Goal: Transaction & Acquisition: Purchase product/service

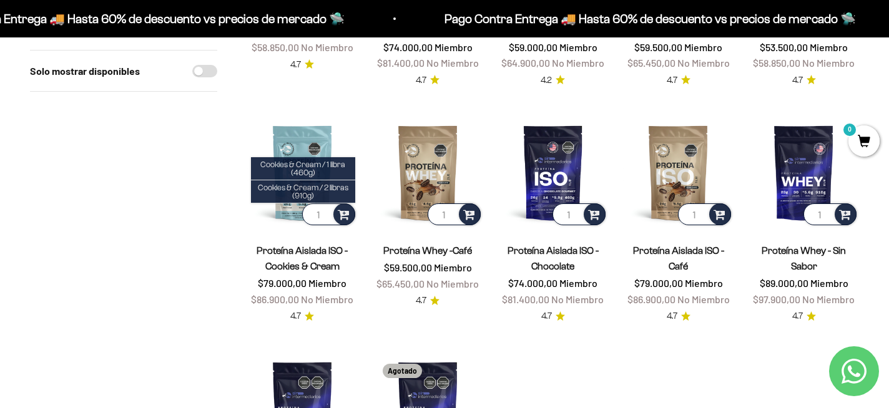
scroll to position [320, 0]
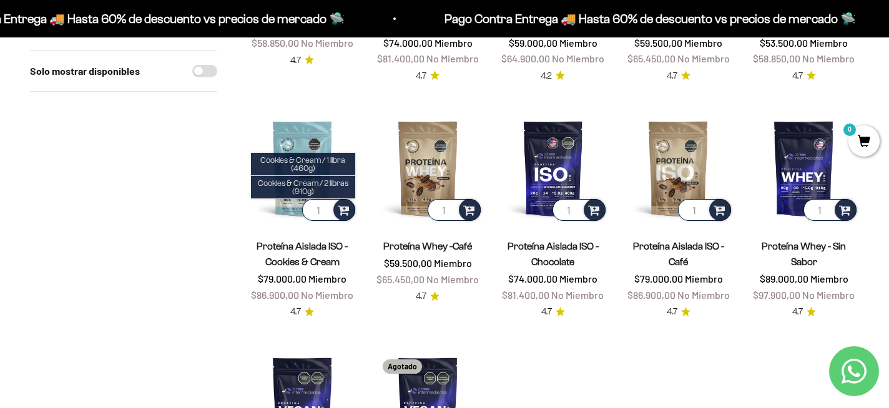
click at [208, 213] on div "Solo mostrar disponibles" at bounding box center [123, 216] width 187 height 678
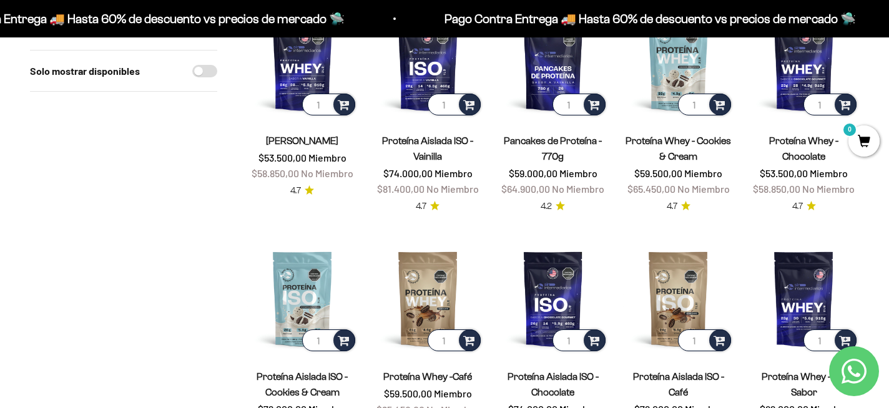
scroll to position [176, 0]
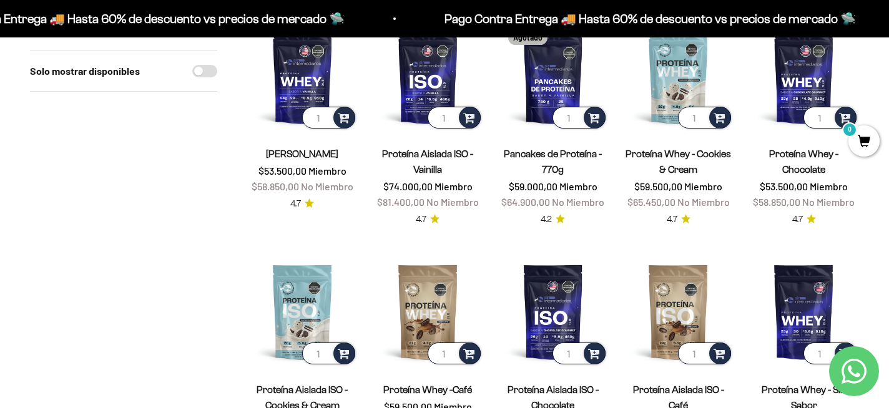
click at [479, 252] on product-list "1 Proteína Whey - Vainilla $53.500,00 Miembro $58.850,00 No Miembro 4.7 1 Prote…" at bounding box center [553, 360] width 612 height 678
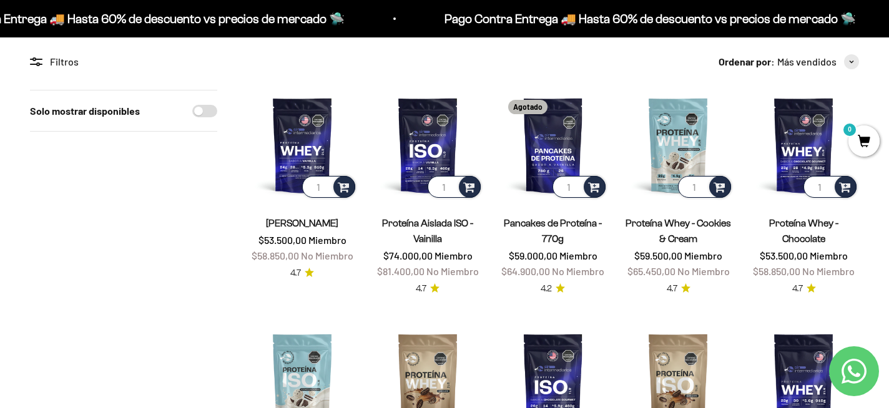
scroll to position [48, 0]
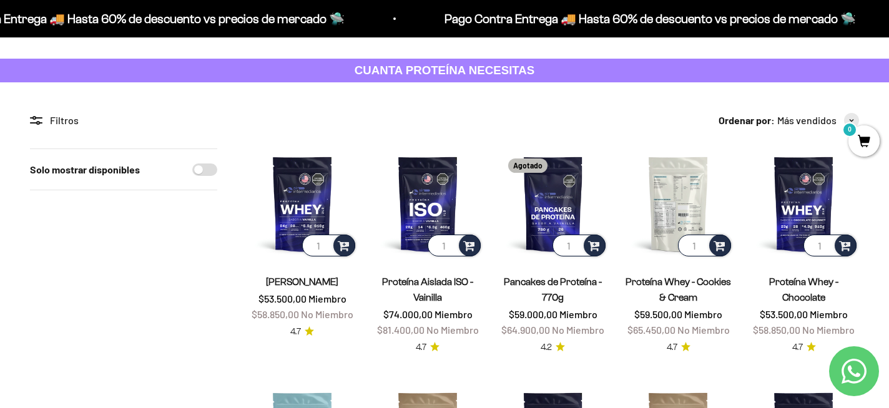
click at [687, 186] on img at bounding box center [678, 204] width 110 height 110
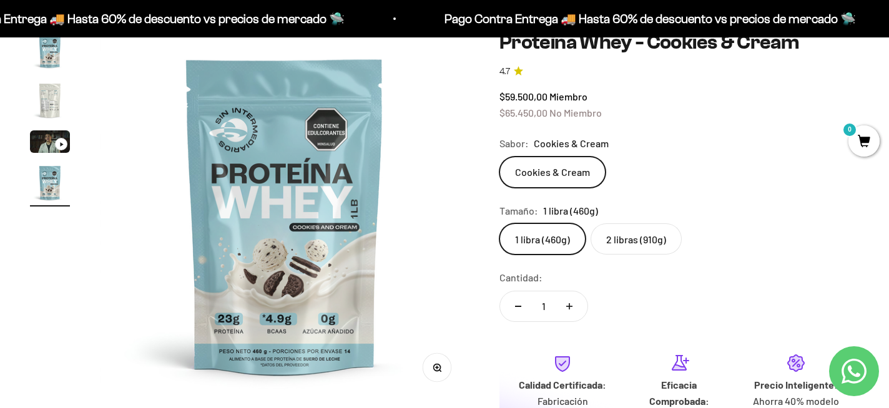
scroll to position [262, 0]
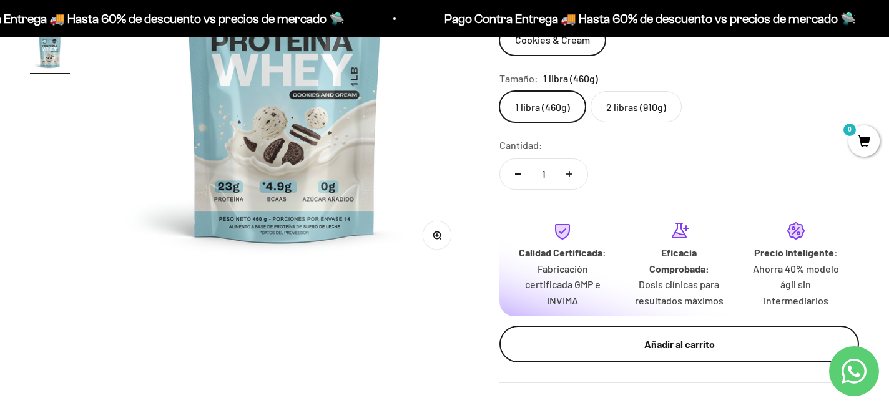
click at [570, 343] on div "Añadir al carrito" at bounding box center [679, 344] width 310 height 16
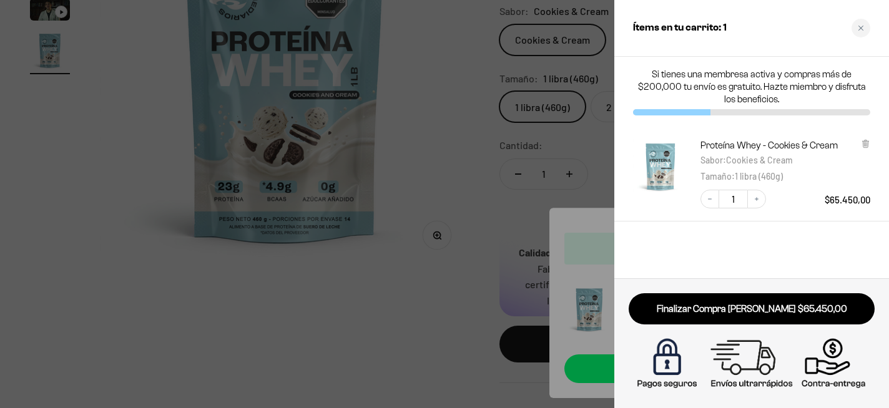
click at [477, 135] on div at bounding box center [444, 204] width 889 height 408
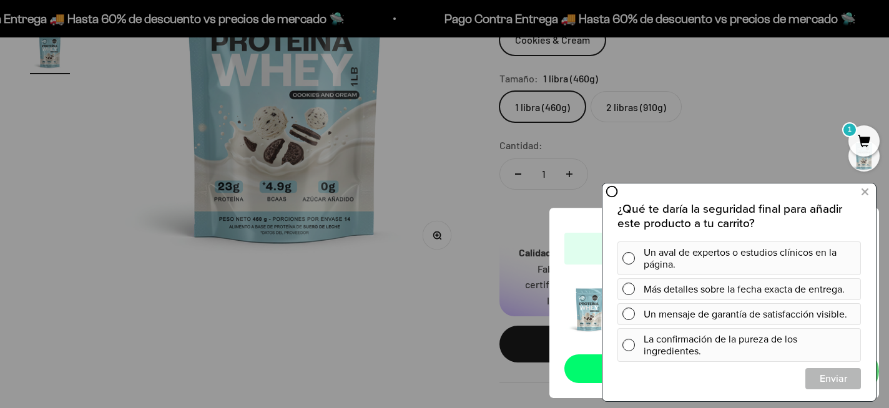
click at [421, 179] on div at bounding box center [444, 204] width 889 height 408
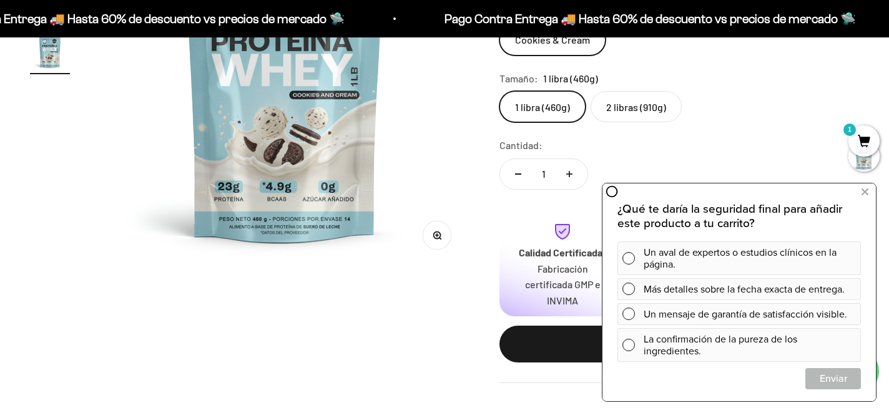
scroll to position [0, 0]
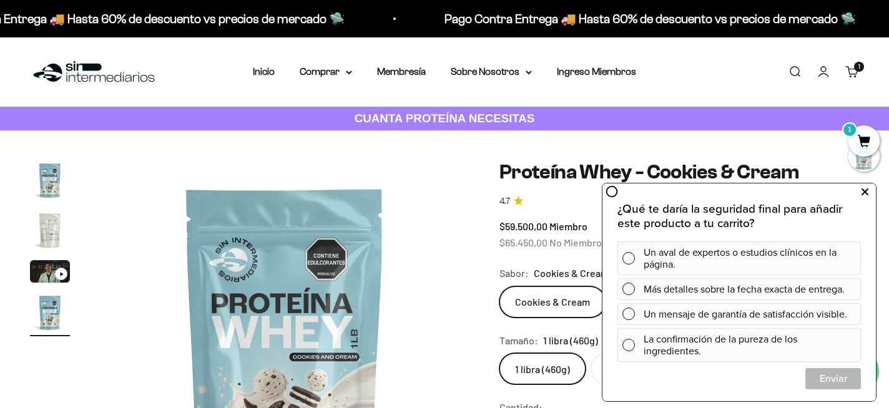
click at [868, 187] on icon at bounding box center [864, 192] width 7 height 16
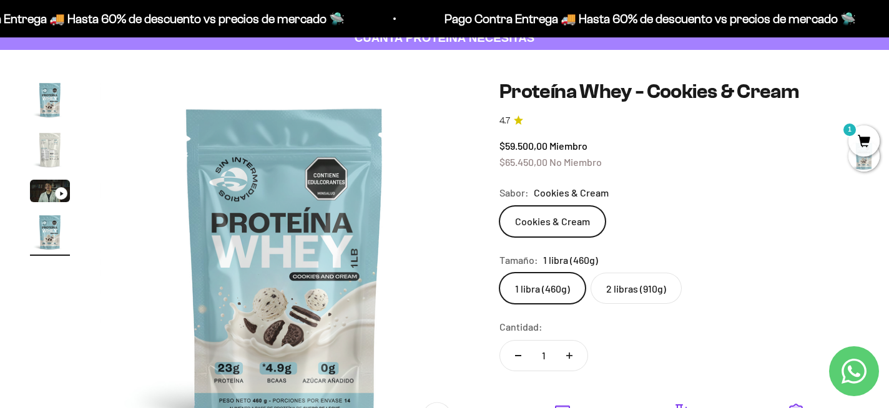
scroll to position [82, 0]
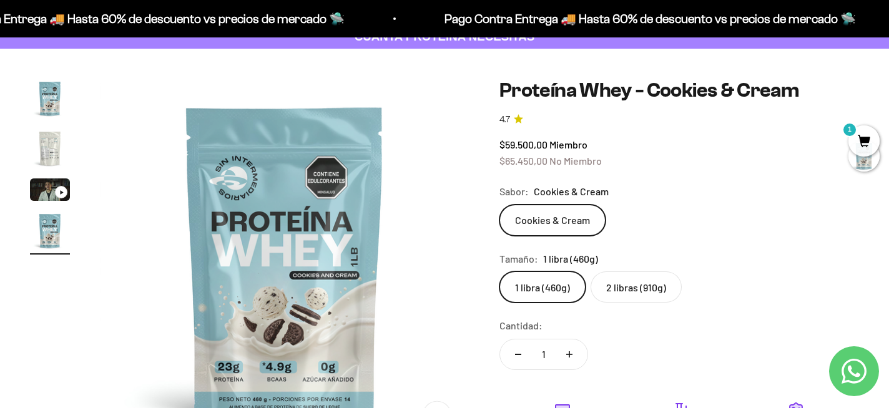
click at [632, 291] on label "2 libras (910g)" at bounding box center [635, 286] width 91 height 31
click at [499, 271] on input "2 libras (910g)" at bounding box center [499, 271] width 1 height 1
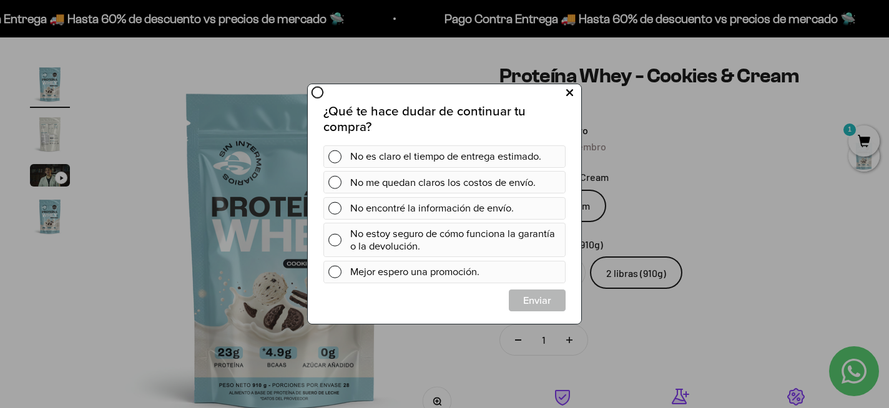
click at [569, 91] on icon at bounding box center [569, 93] width 7 height 17
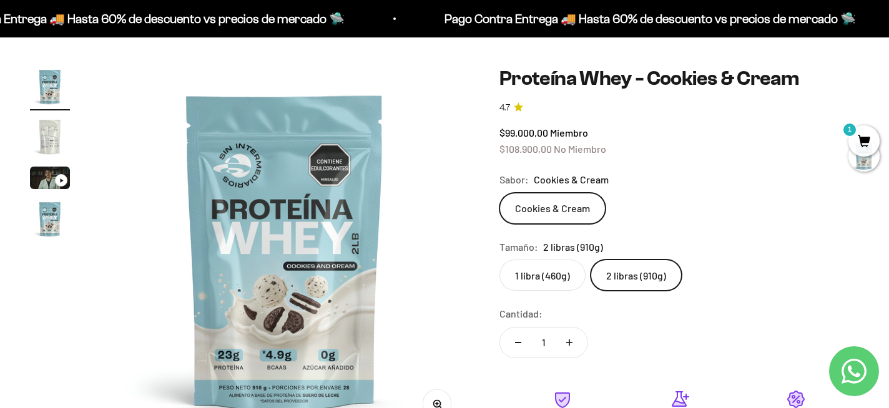
scroll to position [232, 0]
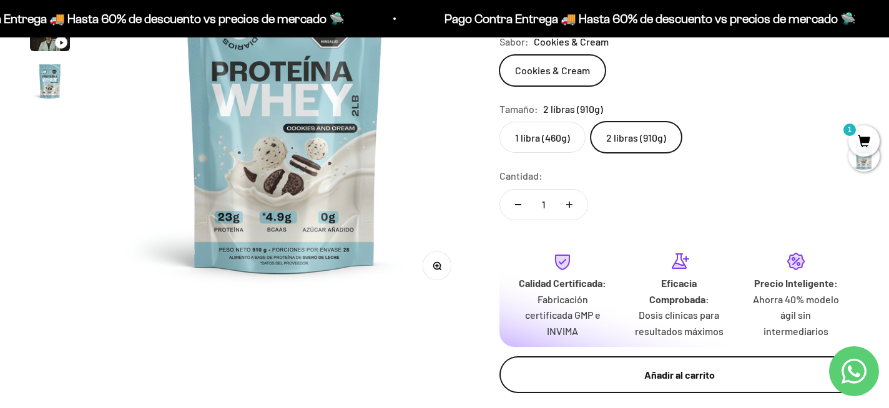
click at [615, 374] on div "Añadir al carrito" at bounding box center [679, 375] width 310 height 16
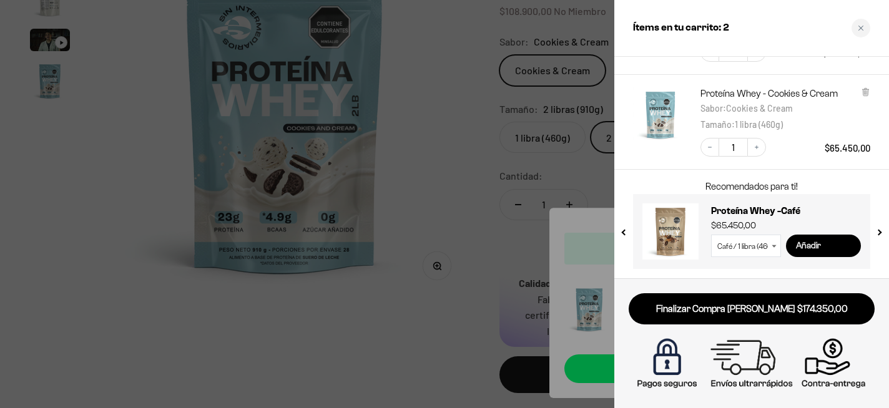
scroll to position [0, 0]
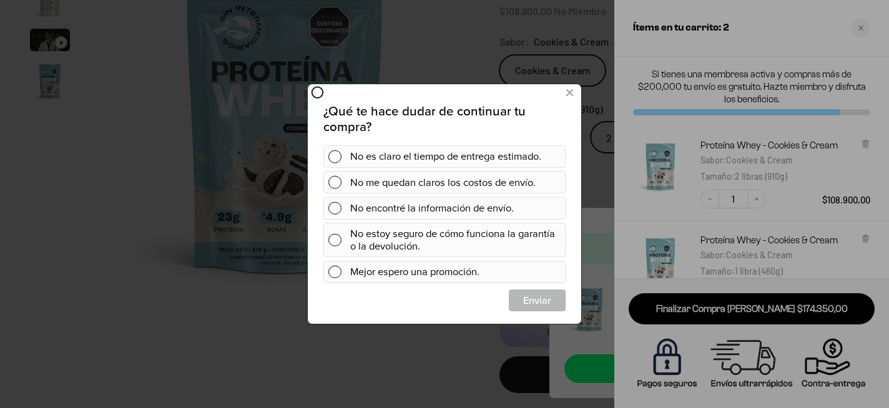
click at [457, 141] on div "¿Qué te hace dudar de continuar tu compra? No es claro el tiempo de entrega est…" at bounding box center [444, 208] width 243 height 208
click at [572, 93] on icon at bounding box center [569, 93] width 7 height 17
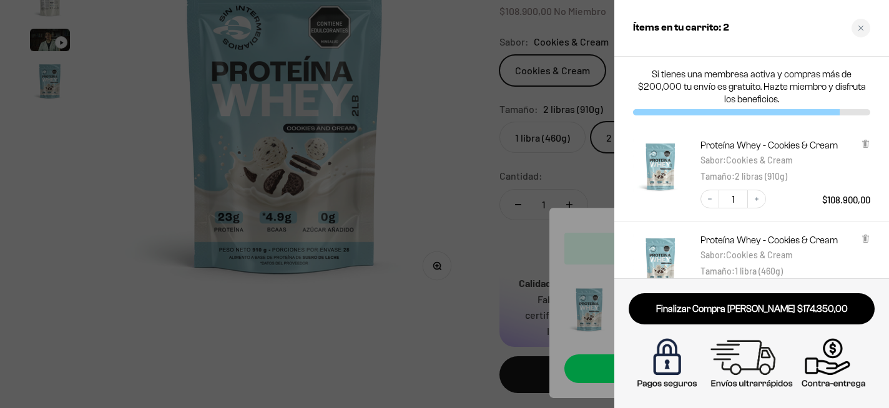
drag, startPoint x: 858, startPoint y: 27, endPoint x: 685, endPoint y: 39, distance: 173.3
click at [858, 27] on icon "Close cart" at bounding box center [861, 28] width 6 height 6
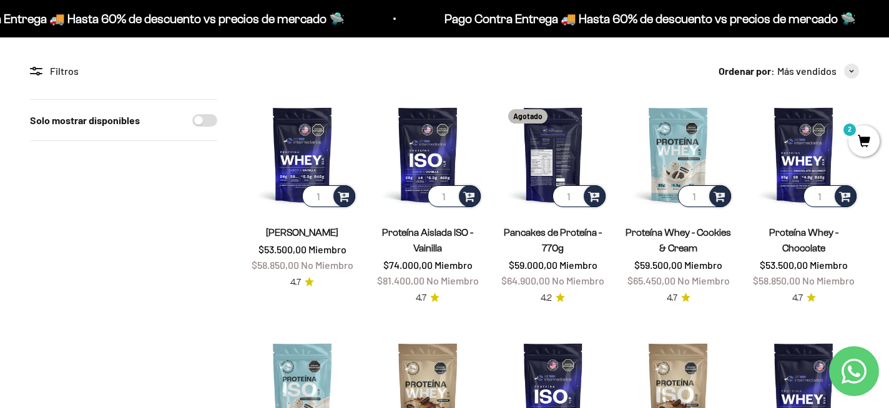
scroll to position [160, 0]
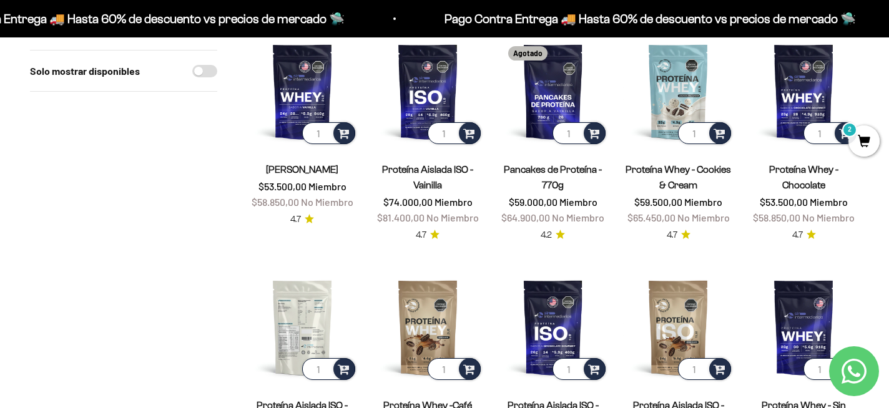
click at [299, 308] on img at bounding box center [302, 327] width 110 height 110
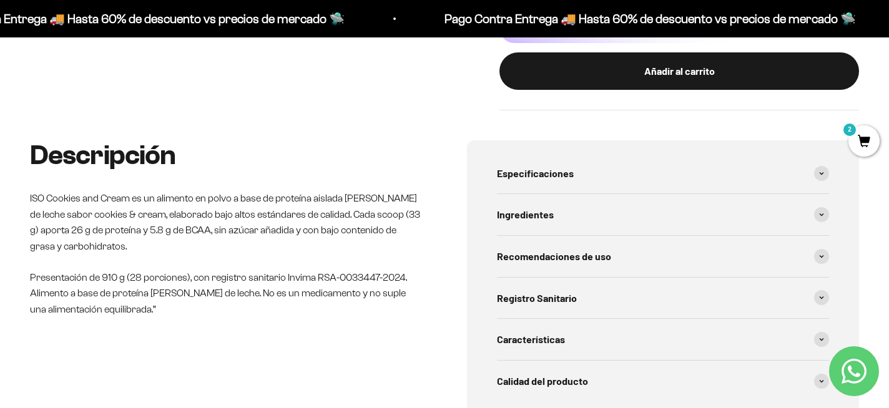
scroll to position [572, 0]
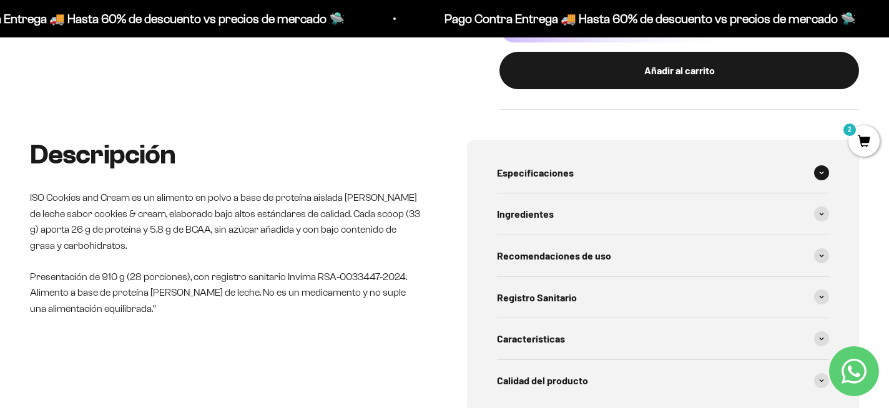
click at [819, 173] on icon at bounding box center [821, 173] width 5 height 4
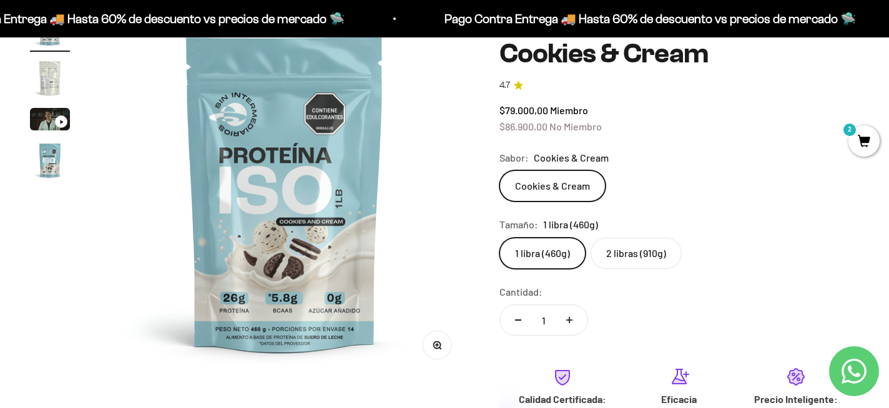
scroll to position [158, 0]
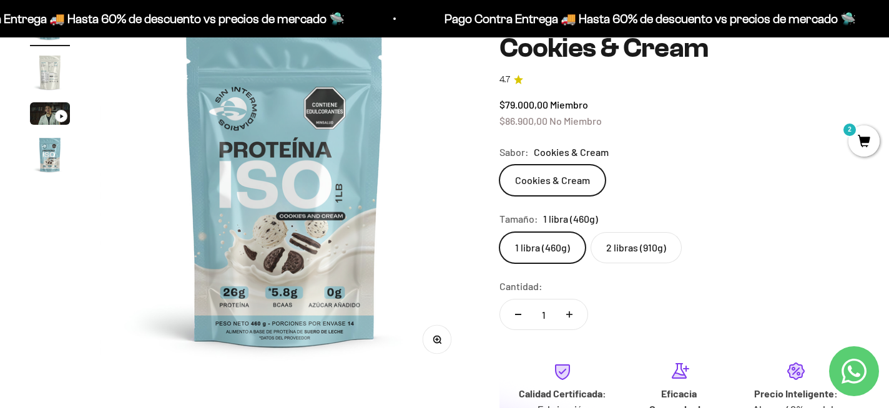
click at [662, 247] on label "2 libras (910g)" at bounding box center [635, 247] width 91 height 31
click at [499, 232] on input "2 libras (910g)" at bounding box center [499, 232] width 1 height 1
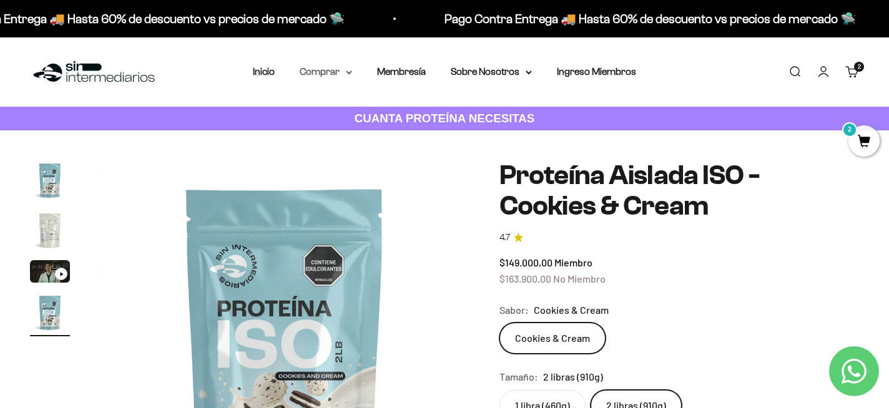
click at [341, 73] on summary "Comprar" at bounding box center [326, 72] width 52 height 16
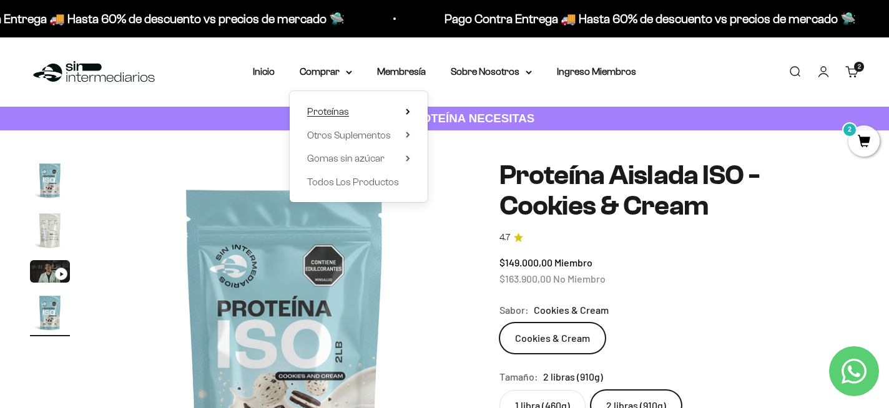
click at [345, 105] on span "Proteínas" at bounding box center [328, 112] width 42 height 16
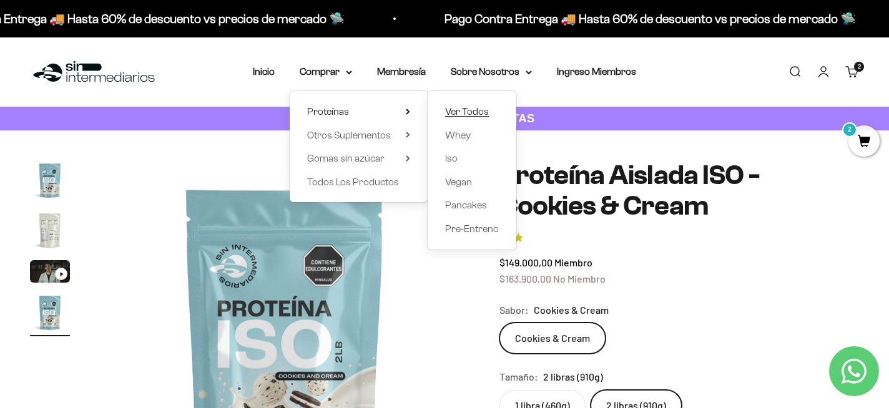
click at [457, 113] on span "Ver Todos" at bounding box center [467, 111] width 44 height 11
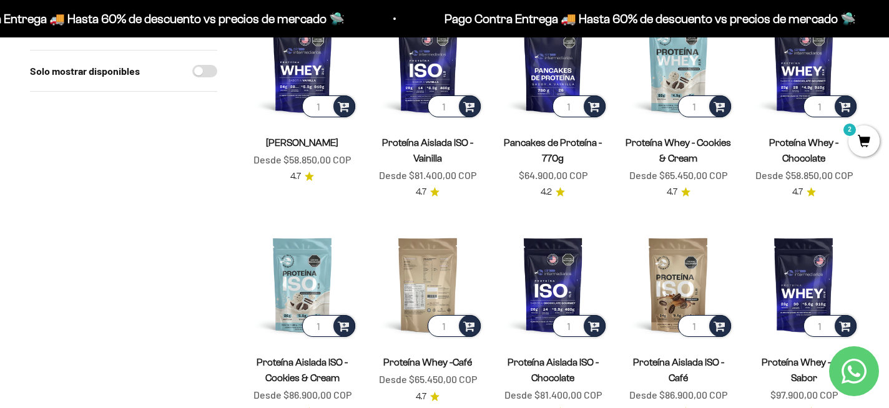
scroll to position [144, 0]
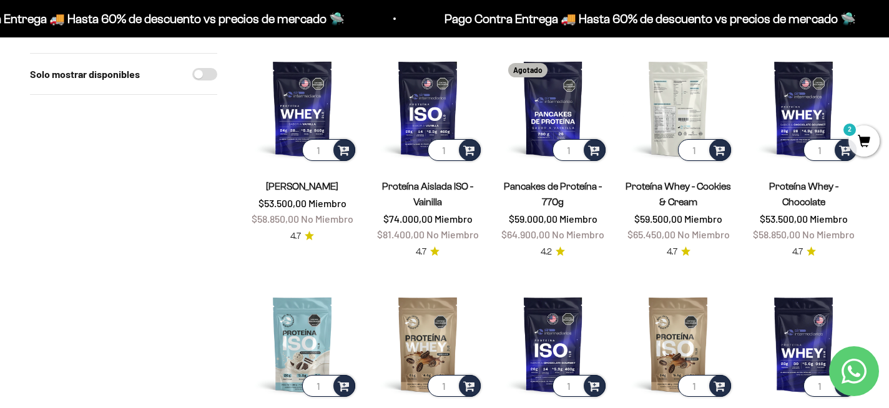
click at [680, 128] on img at bounding box center [678, 108] width 110 height 110
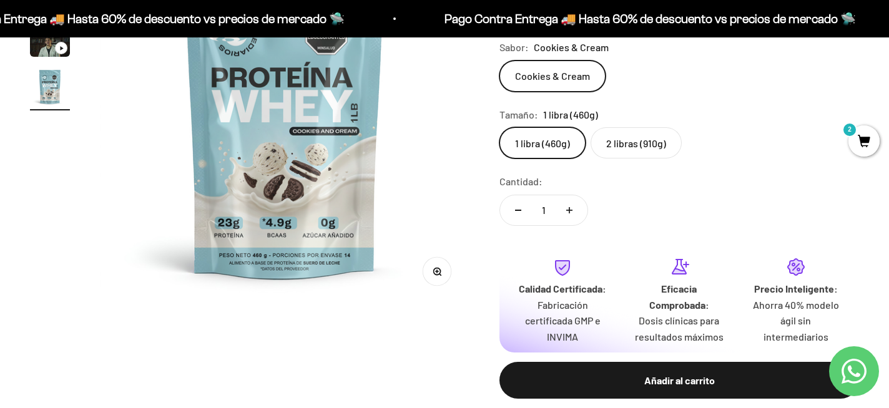
scroll to position [227, 0]
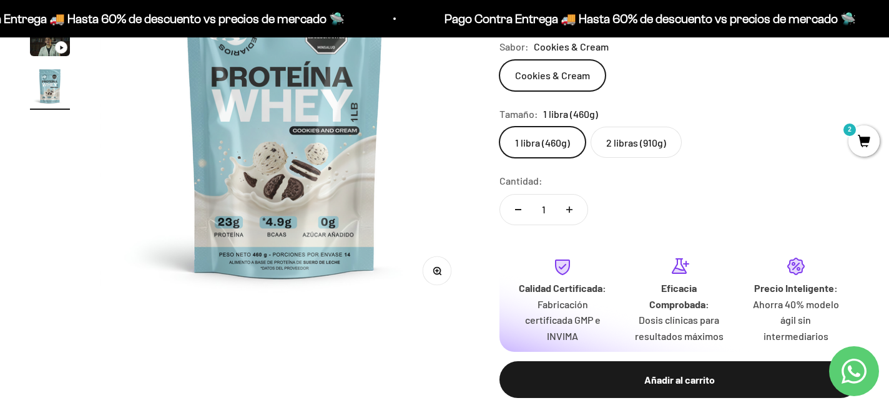
click at [340, 212] on img at bounding box center [284, 118] width 369 height 369
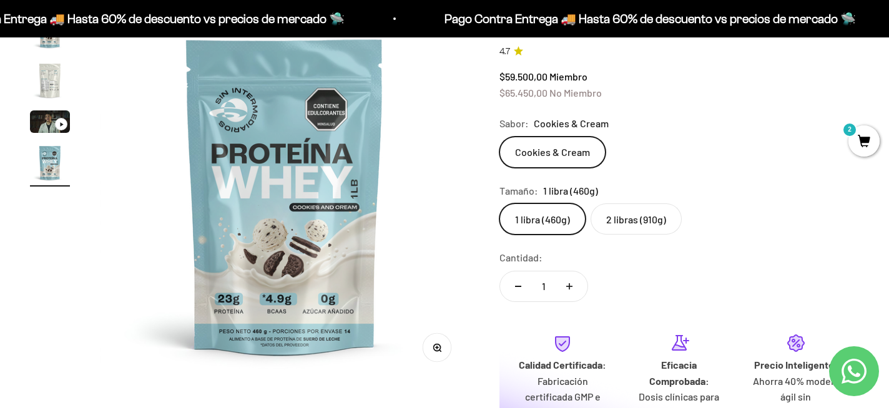
scroll to position [0, 0]
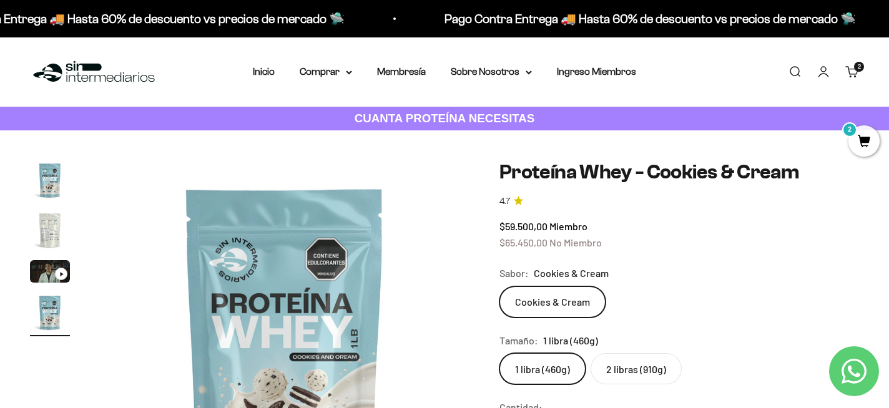
click at [858, 72] on link "Carrito 2 artículos 2" at bounding box center [852, 72] width 14 height 14
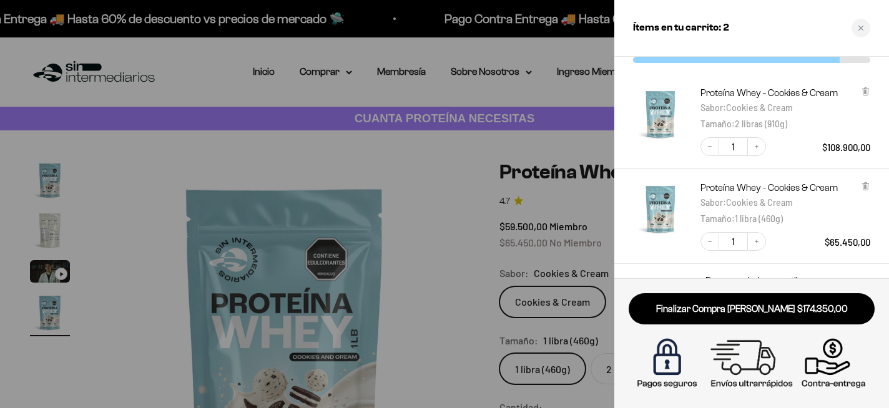
scroll to position [54, 0]
click at [710, 245] on button "Decrease quantity" at bounding box center [709, 240] width 19 height 19
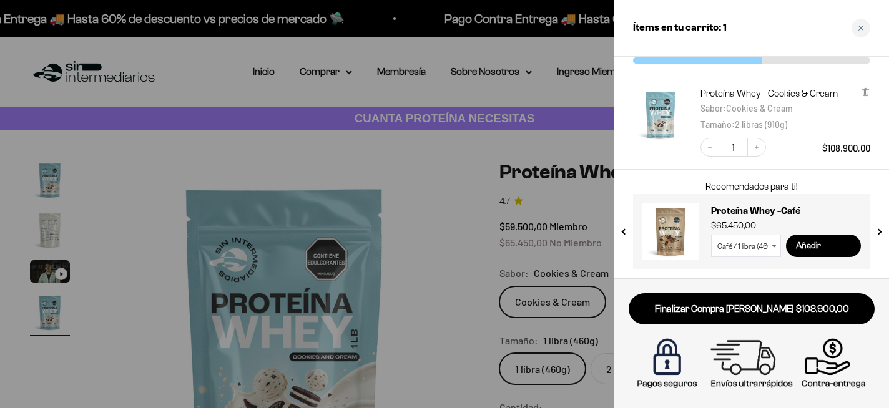
scroll to position [52, 0]
click at [263, 75] on div at bounding box center [444, 204] width 889 height 408
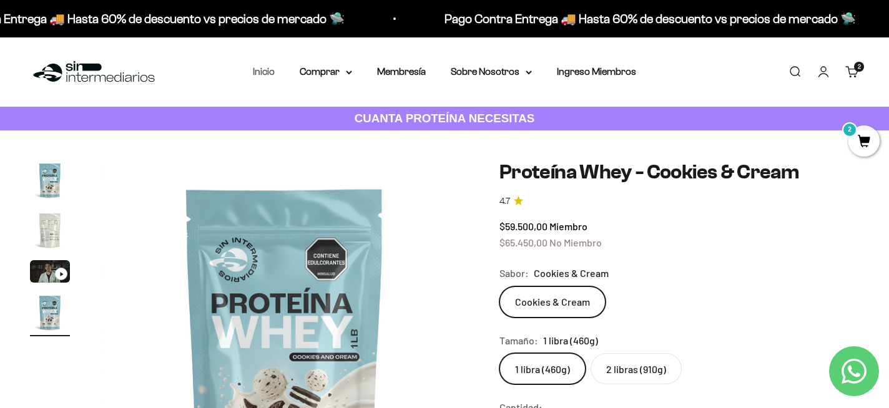
click at [263, 72] on link "Inicio" at bounding box center [264, 71] width 22 height 11
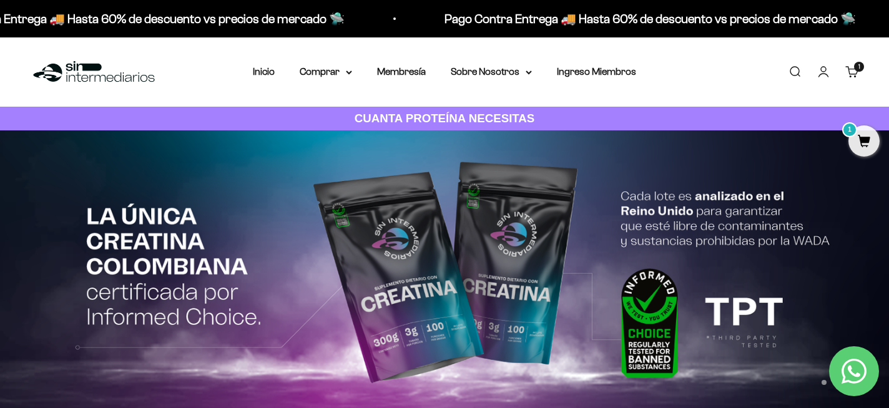
click at [856, 73] on link "Carrito 1 artículo 1" at bounding box center [852, 72] width 14 height 14
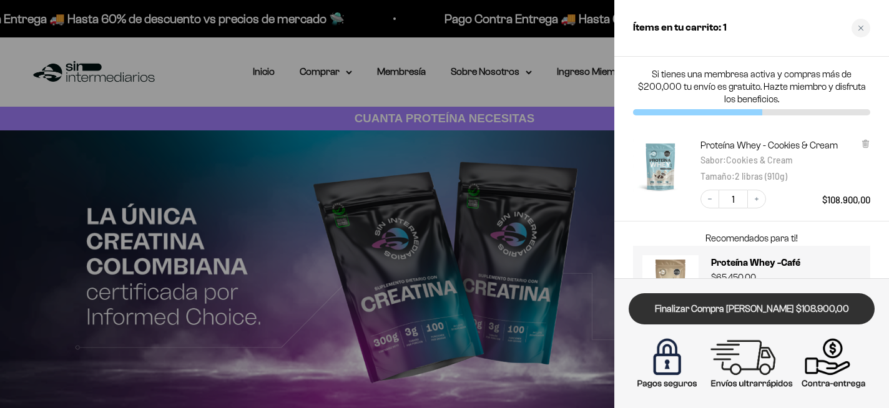
click at [789, 311] on link "Finalizar Compra [PERSON_NAME] $108.900,00" at bounding box center [751, 309] width 246 height 32
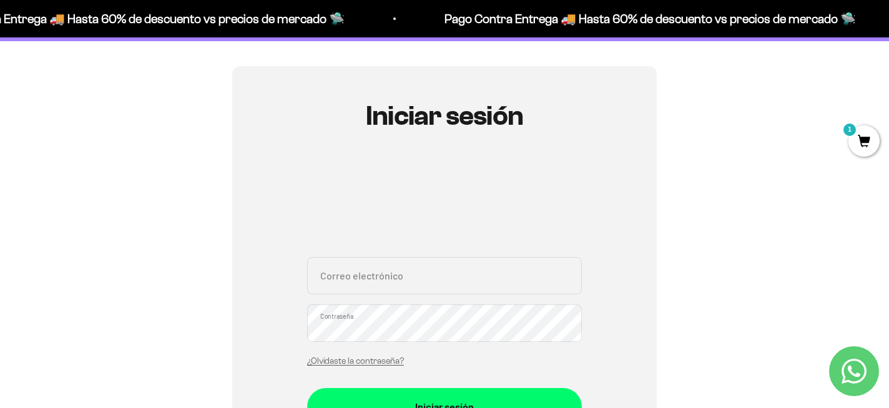
scroll to position [224, 0]
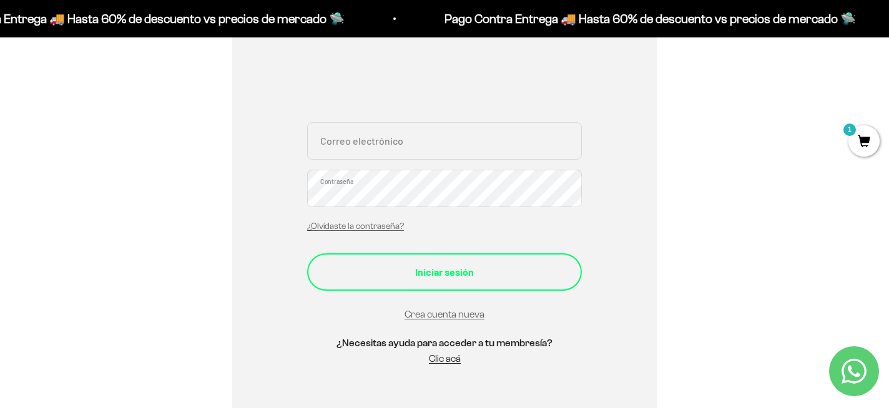
type input "[PERSON_NAME][EMAIL_ADDRESS][DOMAIN_NAME]"
click at [520, 283] on button "Iniciar sesión" at bounding box center [444, 271] width 275 height 37
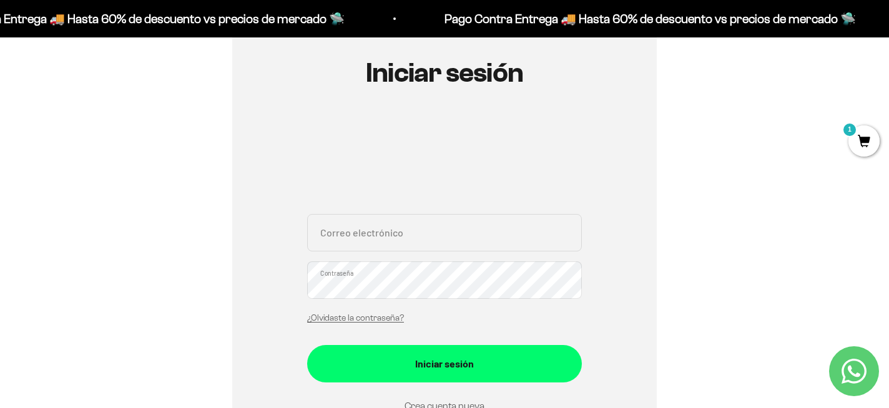
scroll to position [212, 0]
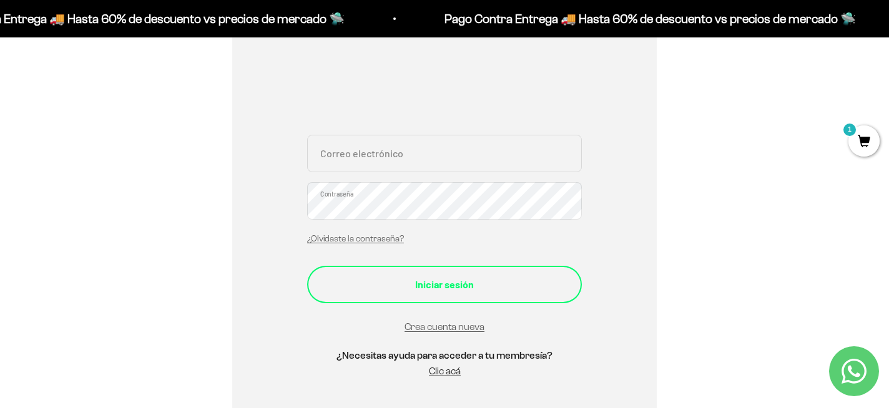
type input "[PERSON_NAME][EMAIL_ADDRESS][DOMAIN_NAME]"
click at [512, 283] on div "Iniciar sesión" at bounding box center [444, 284] width 225 height 16
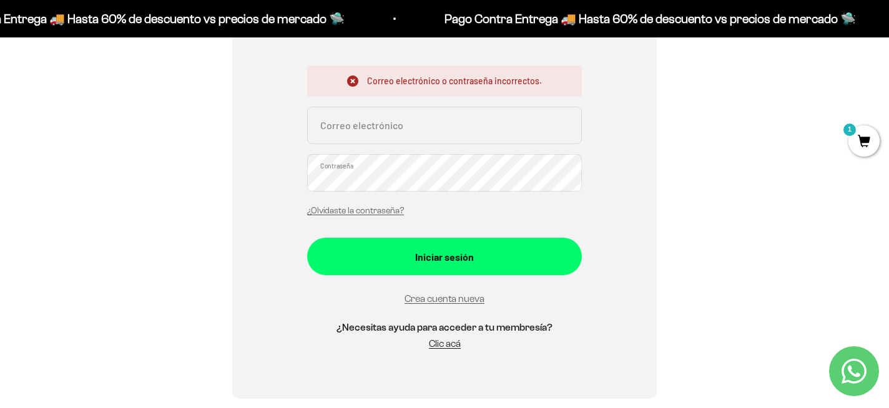
scroll to position [327, 0]
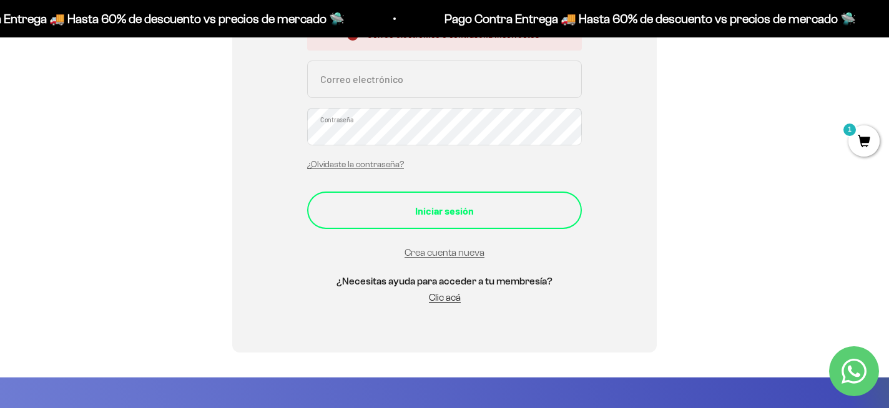
type input "[PERSON_NAME][EMAIL_ADDRESS][DOMAIN_NAME]"
click at [477, 205] on div "Iniciar sesión" at bounding box center [444, 211] width 225 height 16
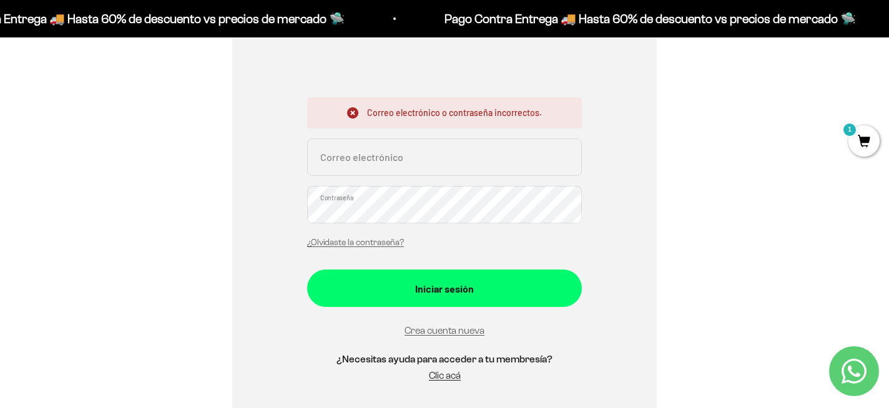
scroll to position [272, 0]
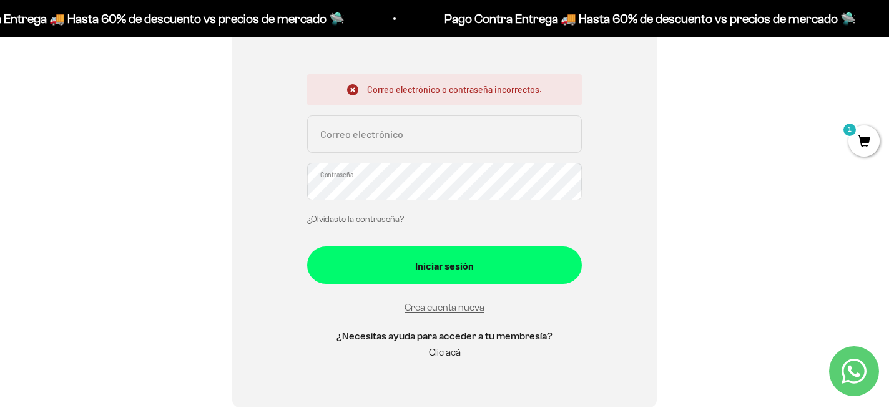
type input "[PERSON_NAME][EMAIL_ADDRESS][DOMAIN_NAME]"
click at [388, 220] on link "¿Olvidaste la contraseña?" at bounding box center [355, 219] width 97 height 9
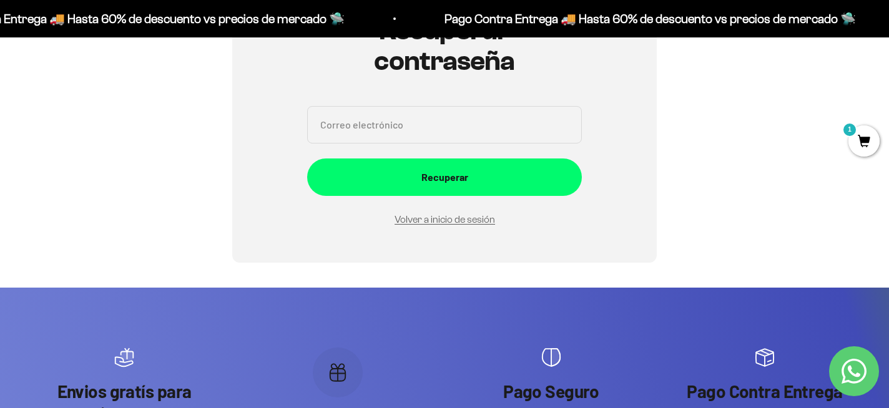
scroll to position [178, 0]
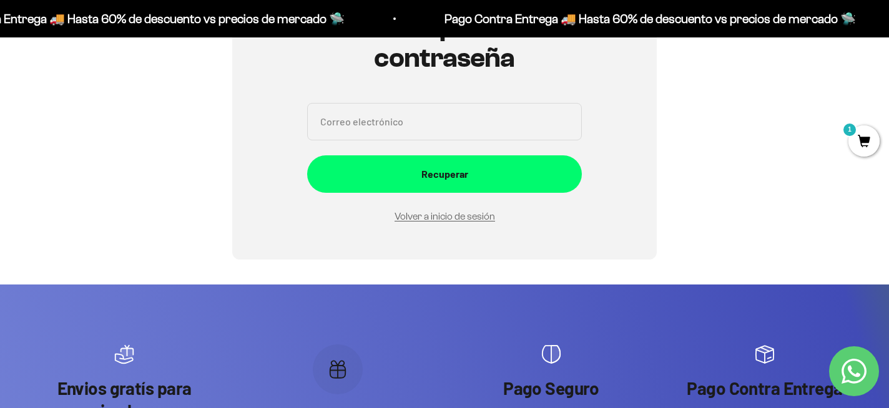
click at [391, 122] on input "Correo electrónico" at bounding box center [444, 121] width 275 height 37
type input "[PERSON_NAME][EMAIL_ADDRESS][DOMAIN_NAME]"
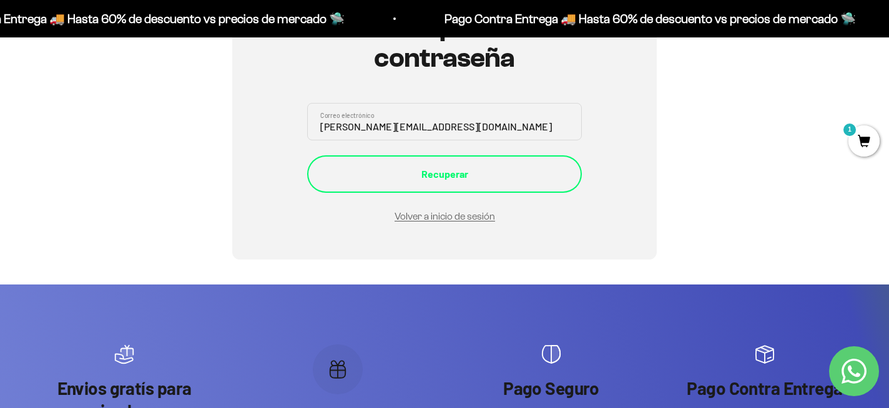
click at [446, 177] on div "Recuperar" at bounding box center [444, 174] width 225 height 16
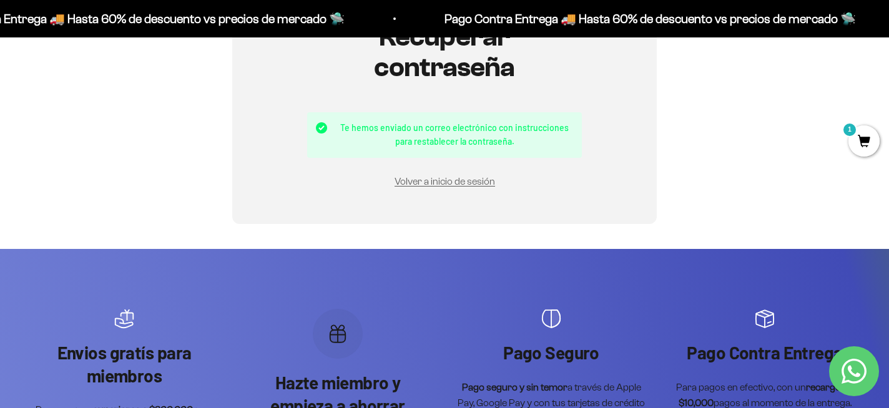
scroll to position [195, 0]
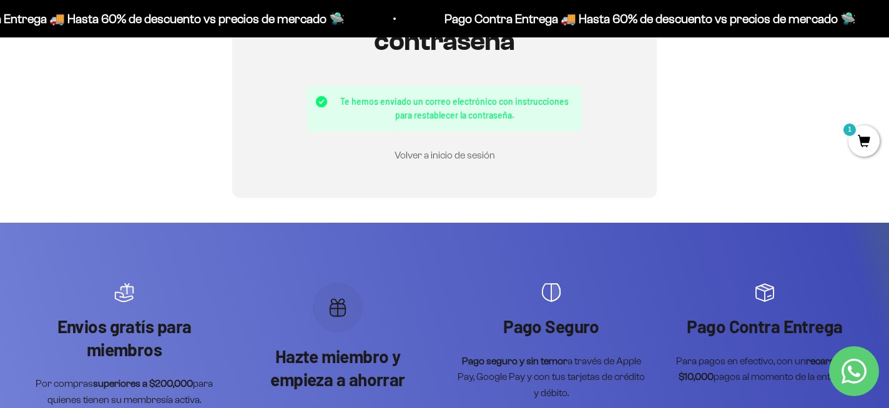
type input "[PERSON_NAME][EMAIL_ADDRESS][DOMAIN_NAME]"
click at [449, 157] on link "Volver a inicio de sesión" at bounding box center [444, 155] width 100 height 11
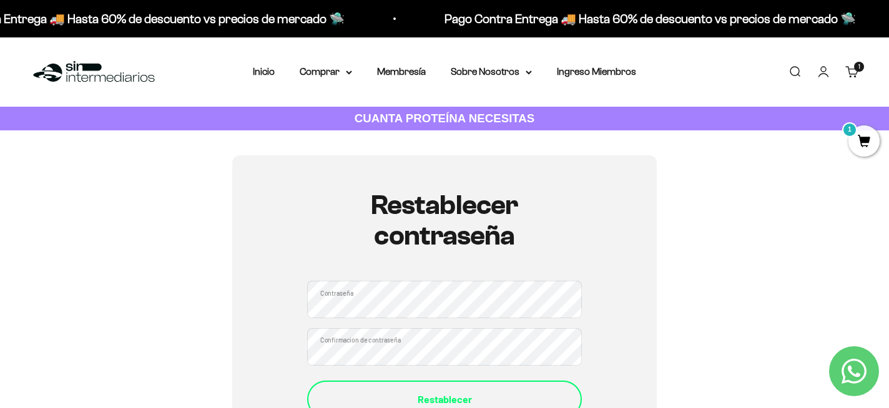
click at [431, 395] on div "Restablecer" at bounding box center [444, 399] width 225 height 16
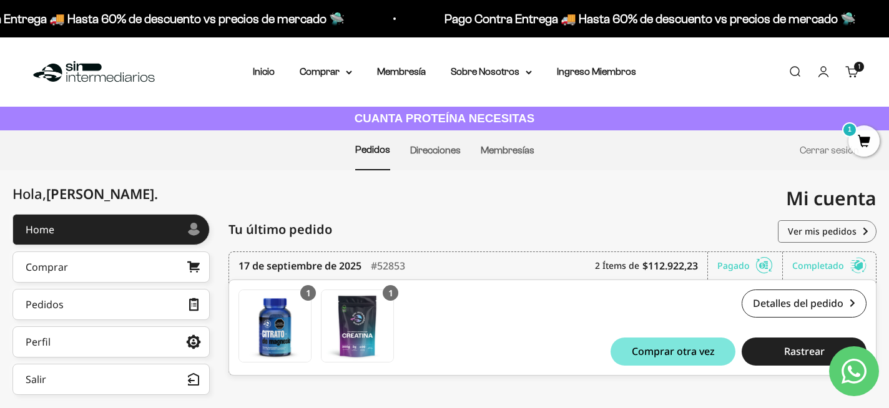
click at [866, 140] on span "1" at bounding box center [863, 140] width 31 height 31
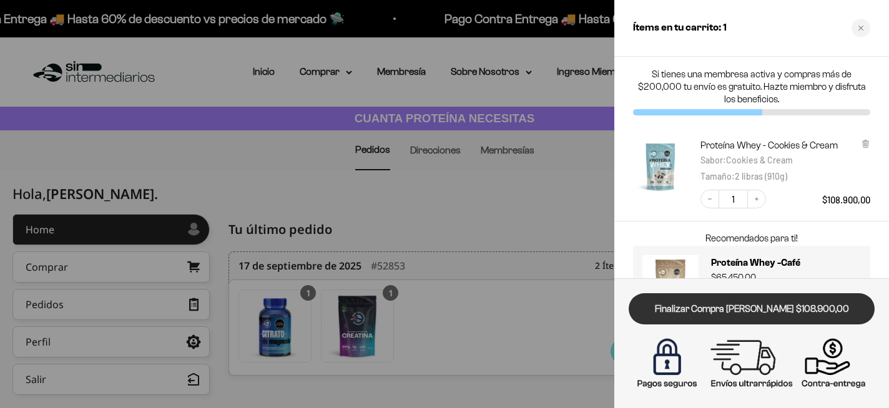
click at [745, 314] on link "Finalizar Compra [PERSON_NAME] $108.900,00" at bounding box center [751, 309] width 246 height 32
